Goal: Task Accomplishment & Management: Manage account settings

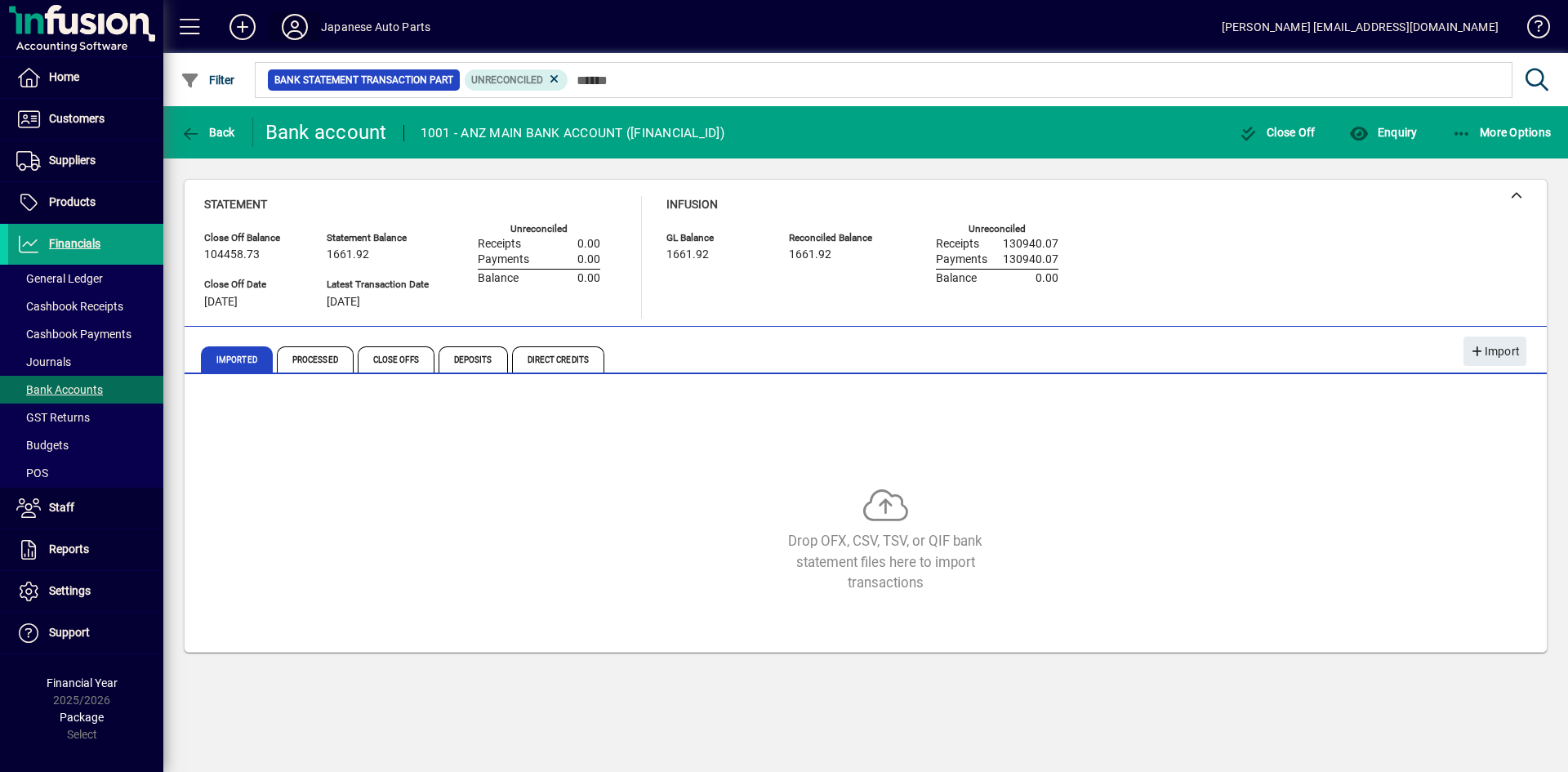
click at [295, 28] on icon at bounding box center [295, 27] width 33 height 26
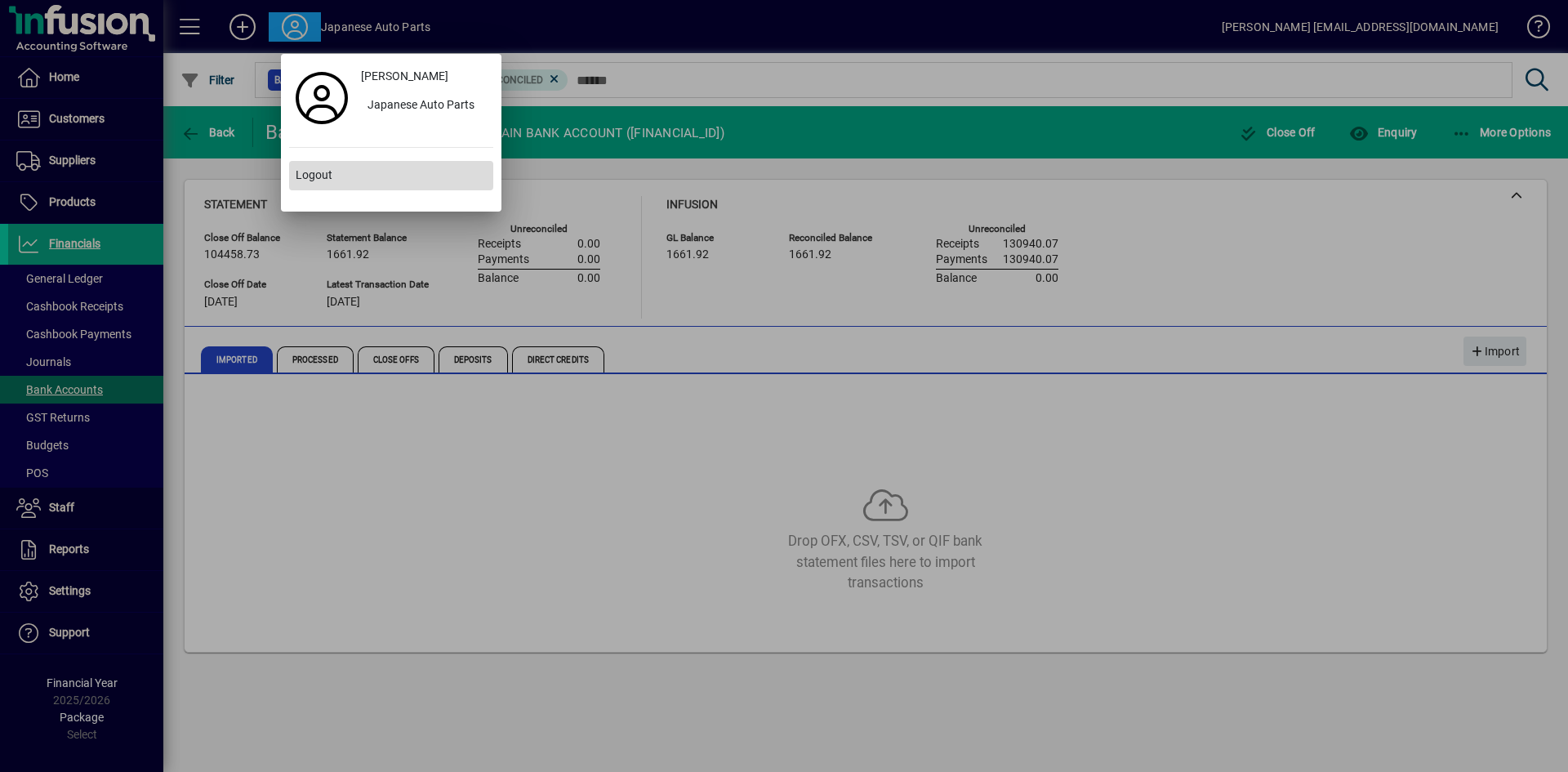
click at [309, 180] on span "Logout" at bounding box center [313, 175] width 36 height 17
